Goal: Find specific page/section

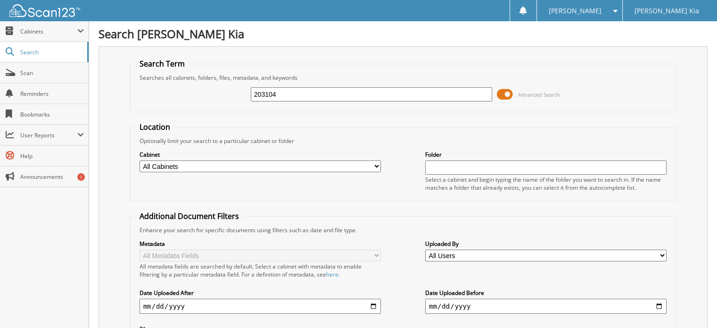
drag, startPoint x: 287, startPoint y: 96, endPoint x: 223, endPoint y: 91, distance: 64.4
click at [223, 91] on div "203104 Advanced Search" at bounding box center [403, 94] width 537 height 25
type input "200288"
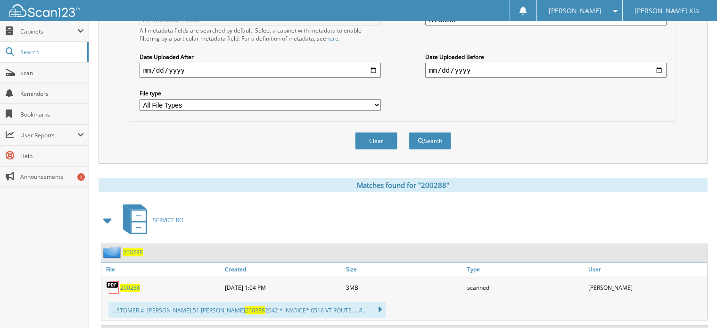
scroll to position [283, 0]
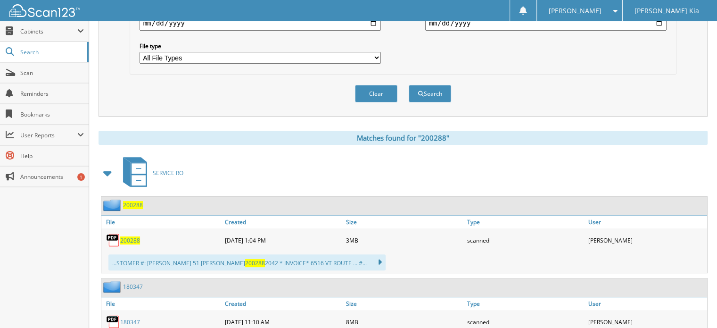
click at [132, 236] on span "200288" at bounding box center [130, 240] width 20 height 8
